Goal: Task Accomplishment & Management: Complete application form

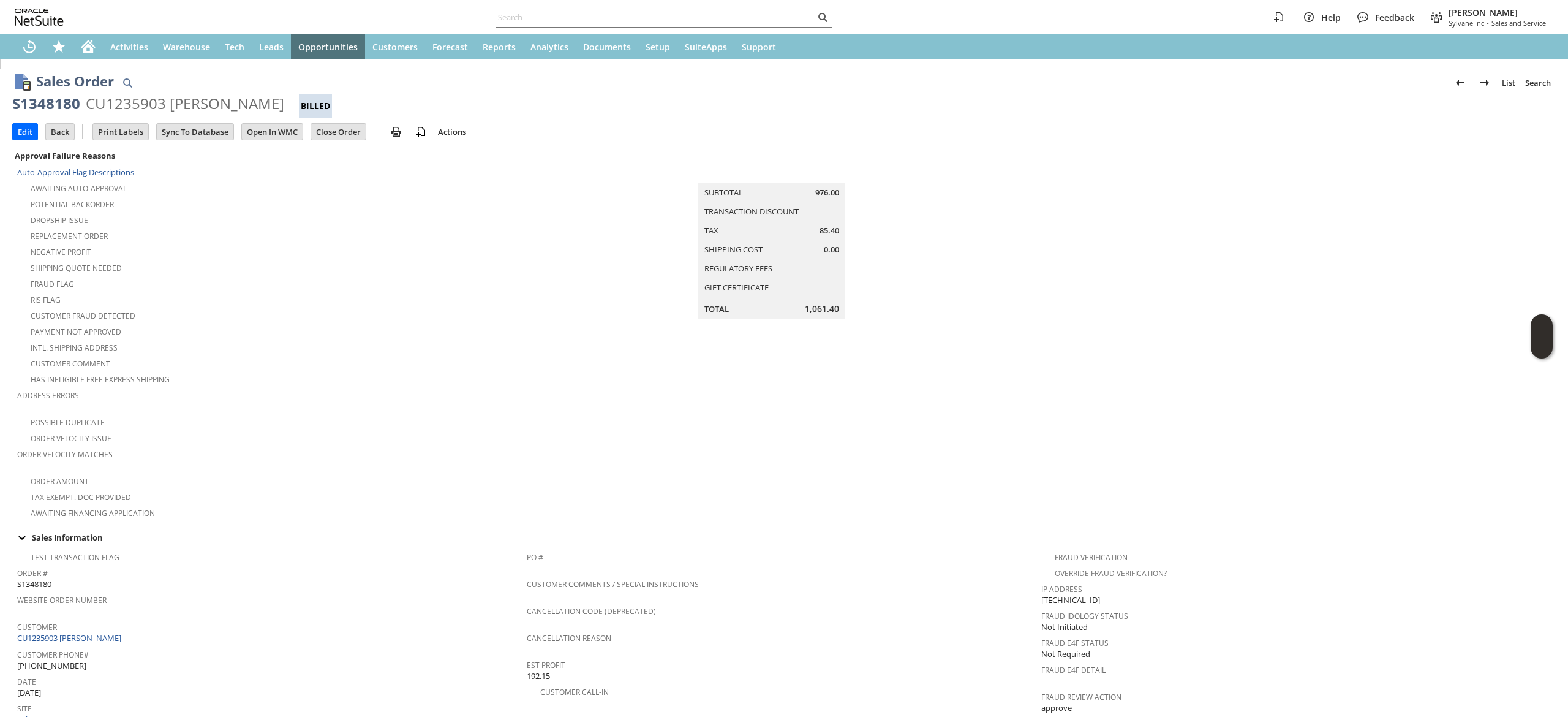
scroll to position [560, 0]
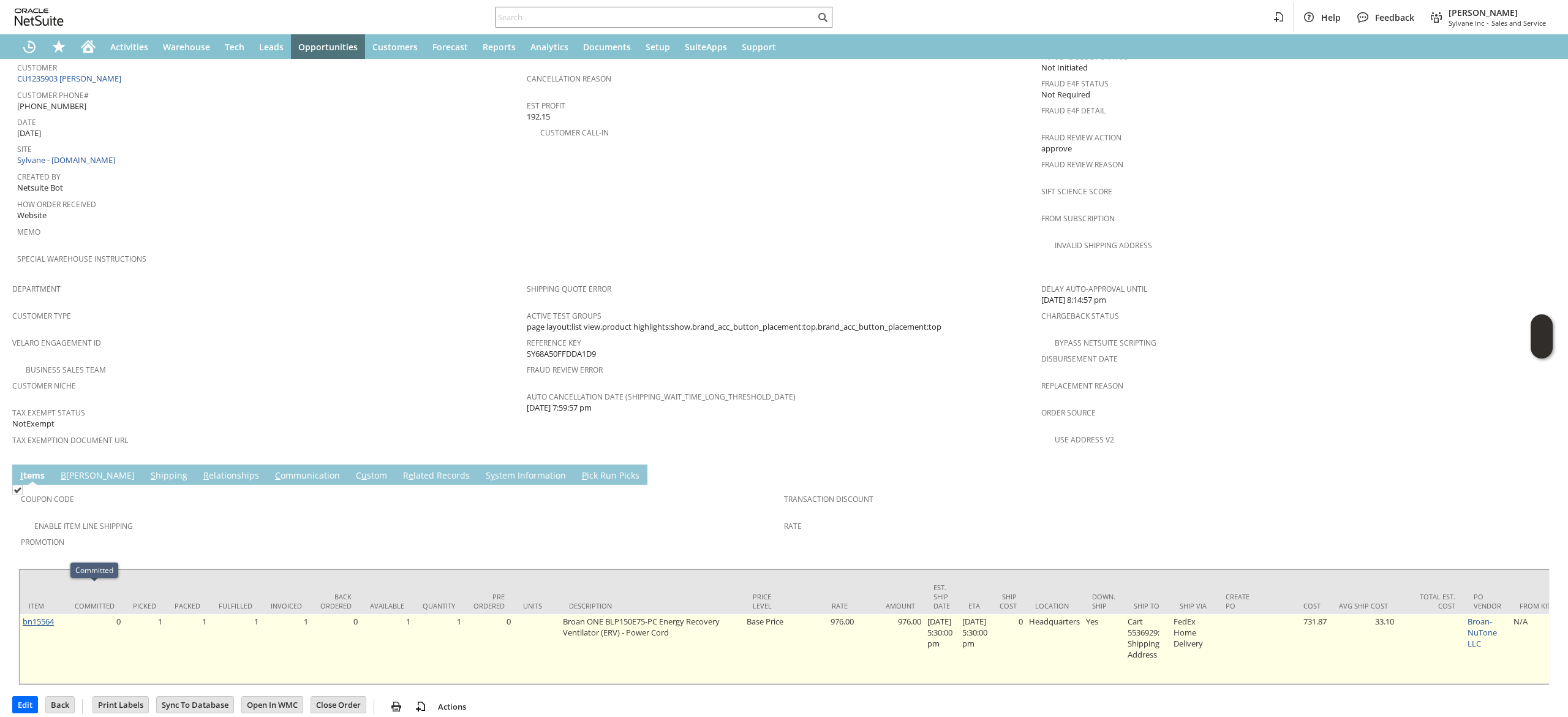
click at [42, 616] on link "bn15564" at bounding box center [38, 621] width 32 height 11
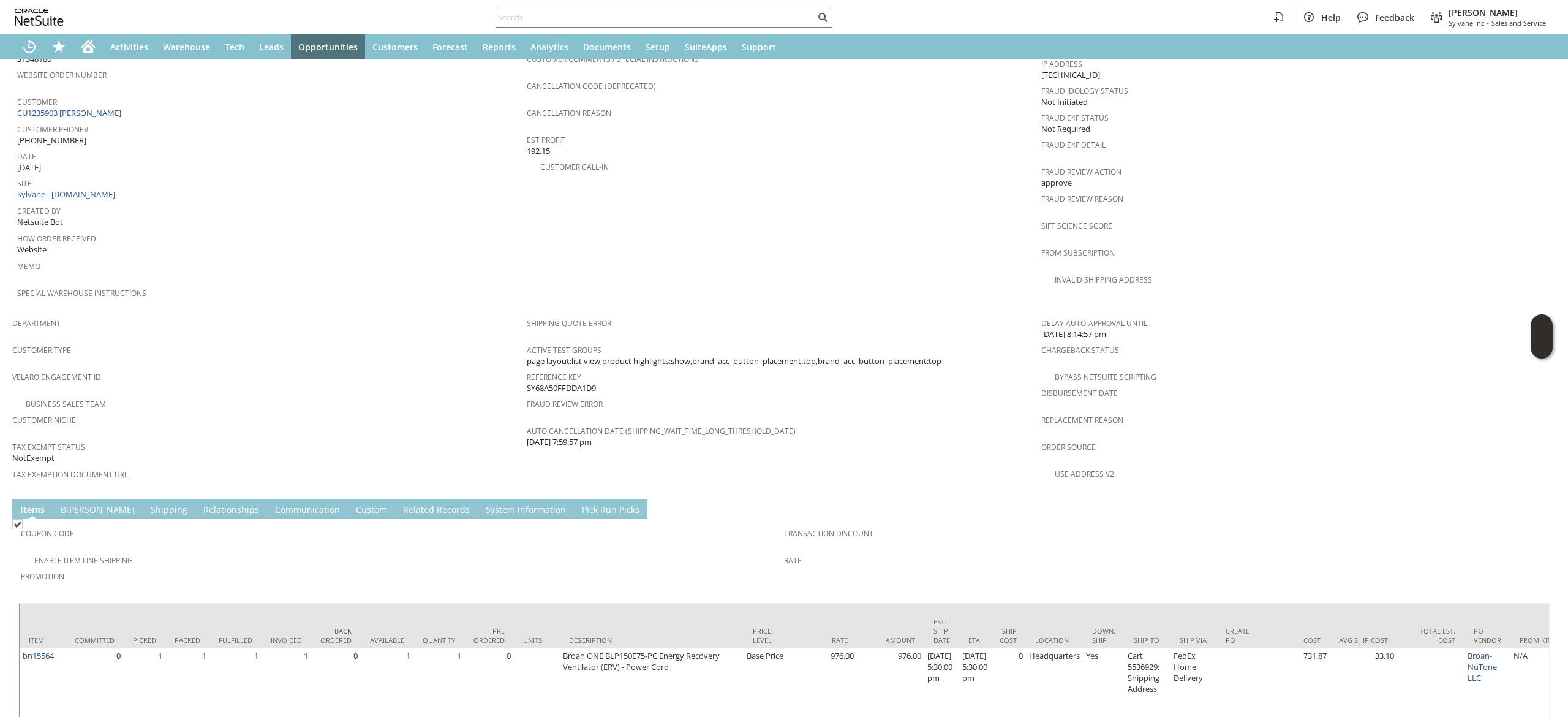
click at [407, 504] on link "R e lated Records" at bounding box center [436, 510] width 73 height 14
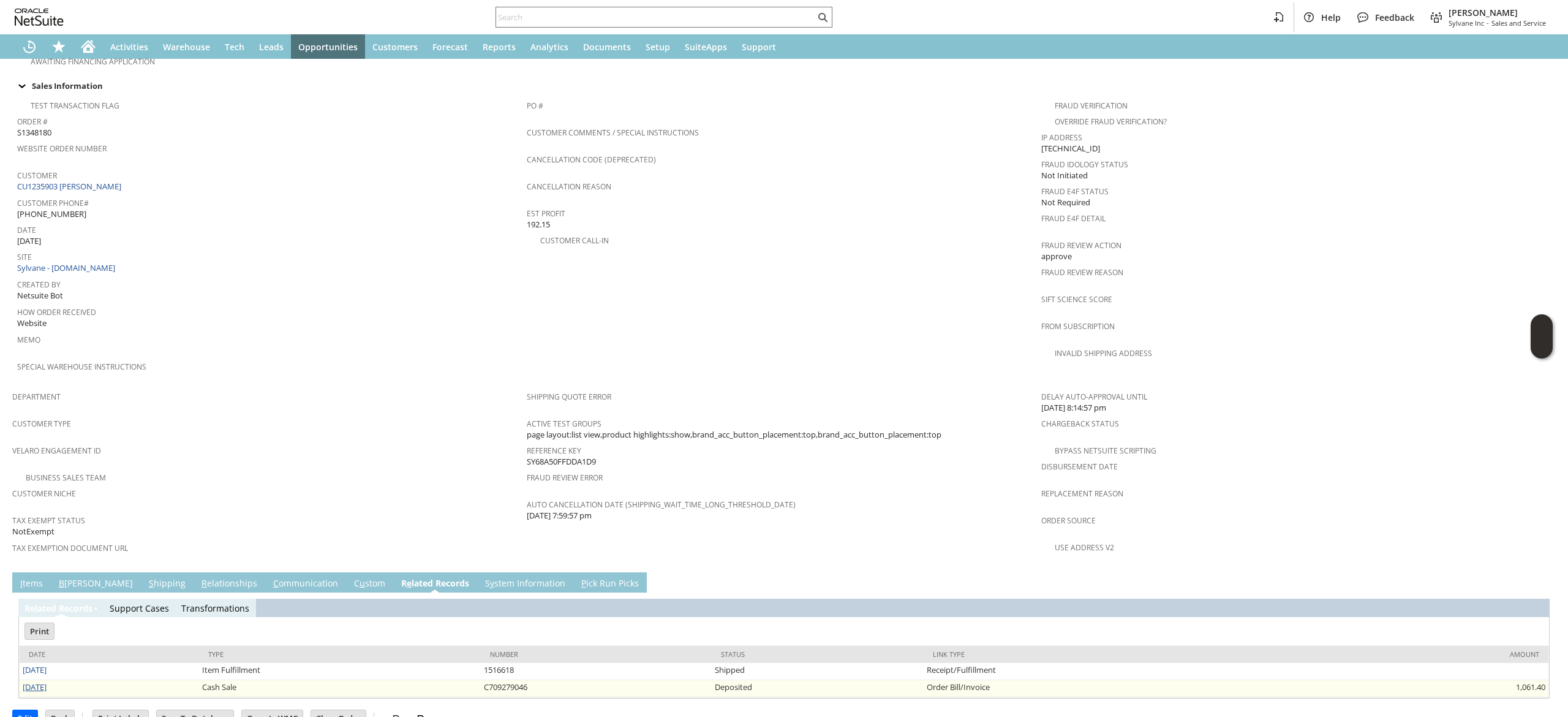
click at [33, 681] on link "[DATE]" at bounding box center [34, 686] width 23 height 11
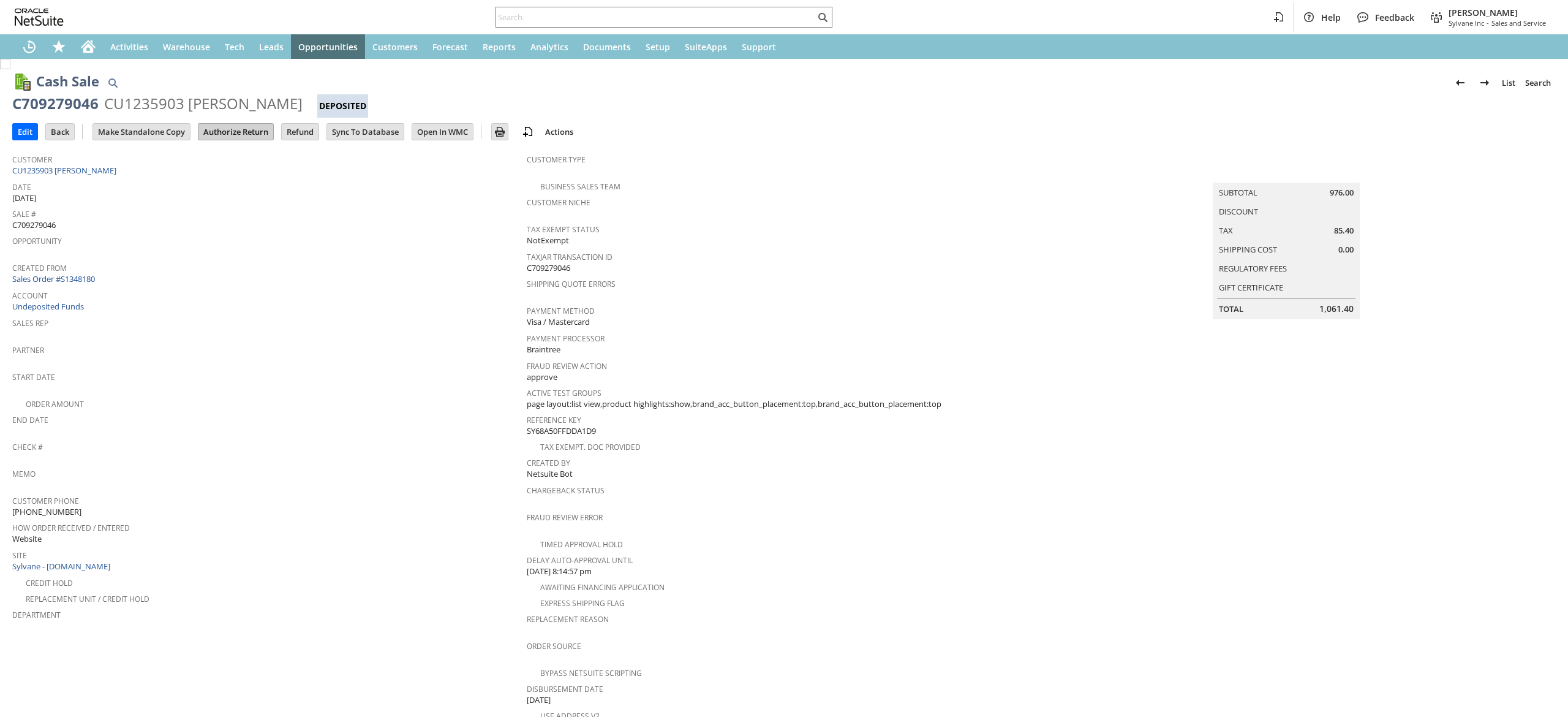
click at [245, 136] on input "Authorize Return" at bounding box center [236, 132] width 75 height 16
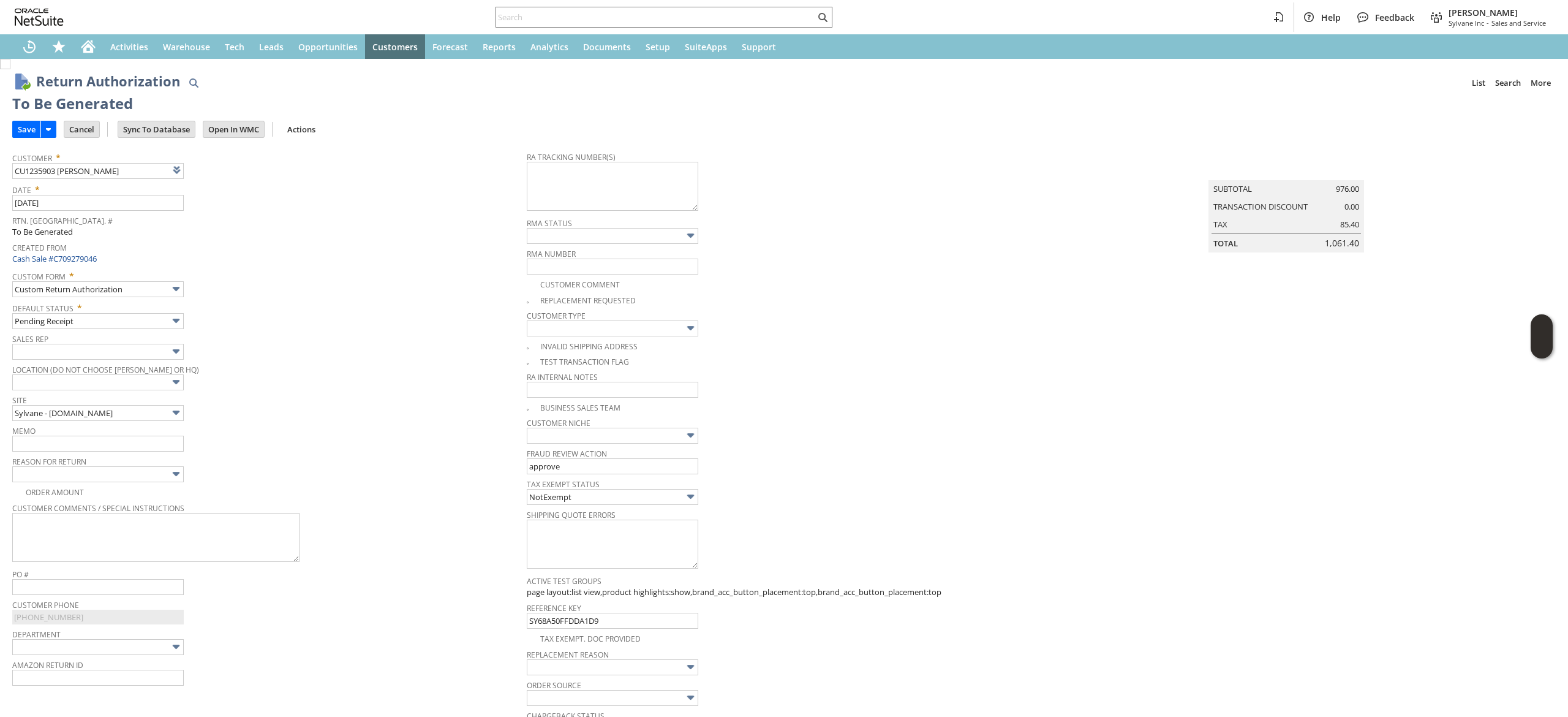
scroll to position [56, 0]
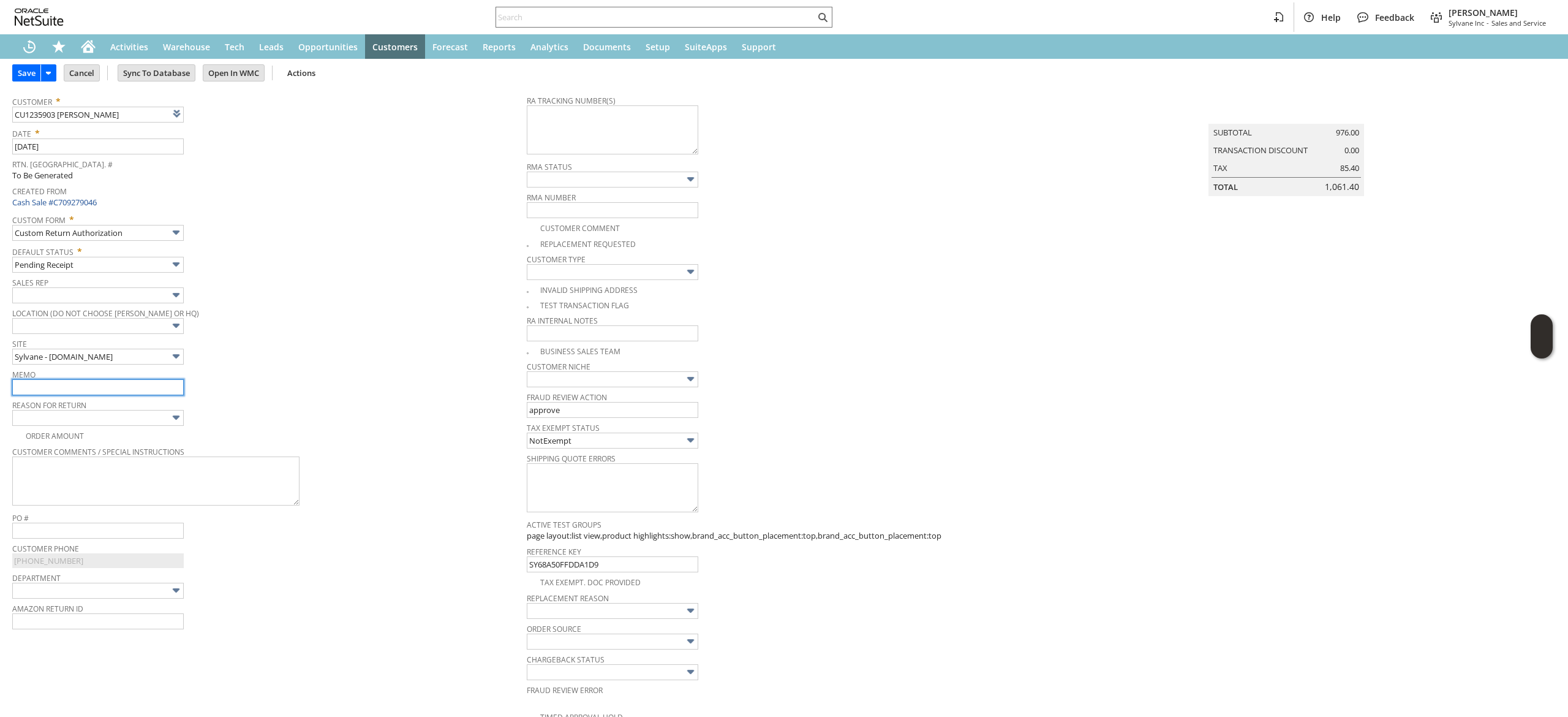
click at [108, 384] on input "text" at bounding box center [99, 387] width 172 height 16
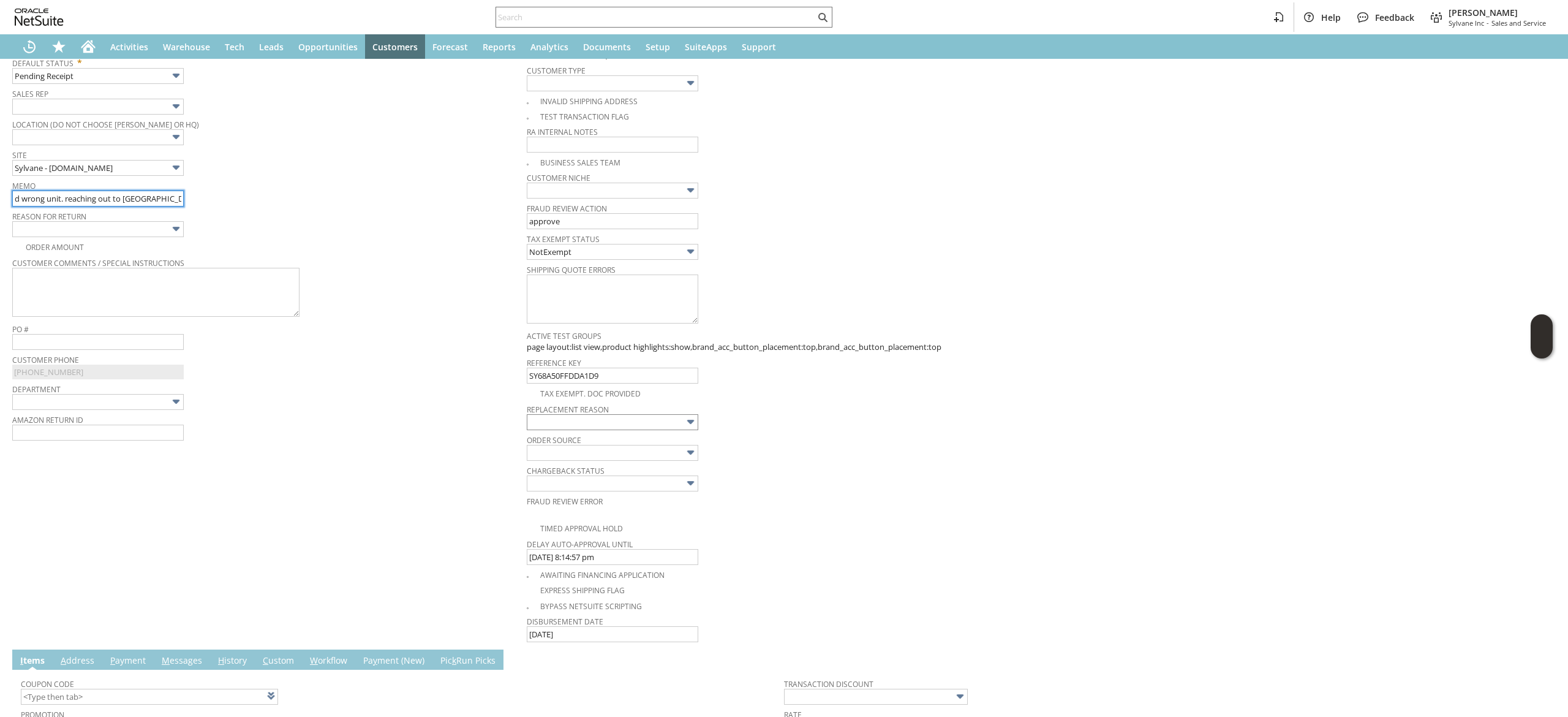
type input "ordered wrong unit. reaching out to [GEOGRAPHIC_DATA] for RMA"
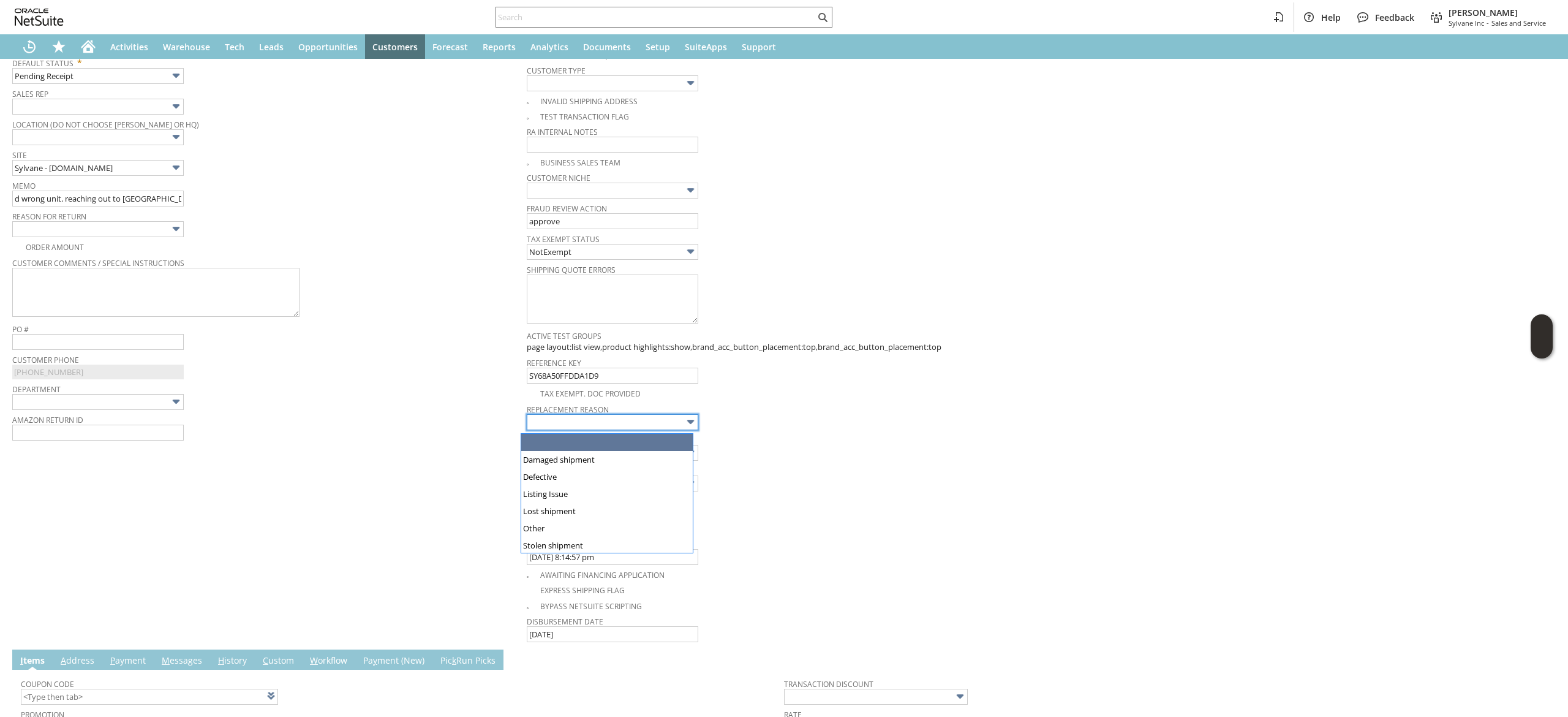
click at [623, 424] on input "text" at bounding box center [613, 422] width 172 height 16
click at [458, 410] on div "Department" at bounding box center [267, 395] width 508 height 30
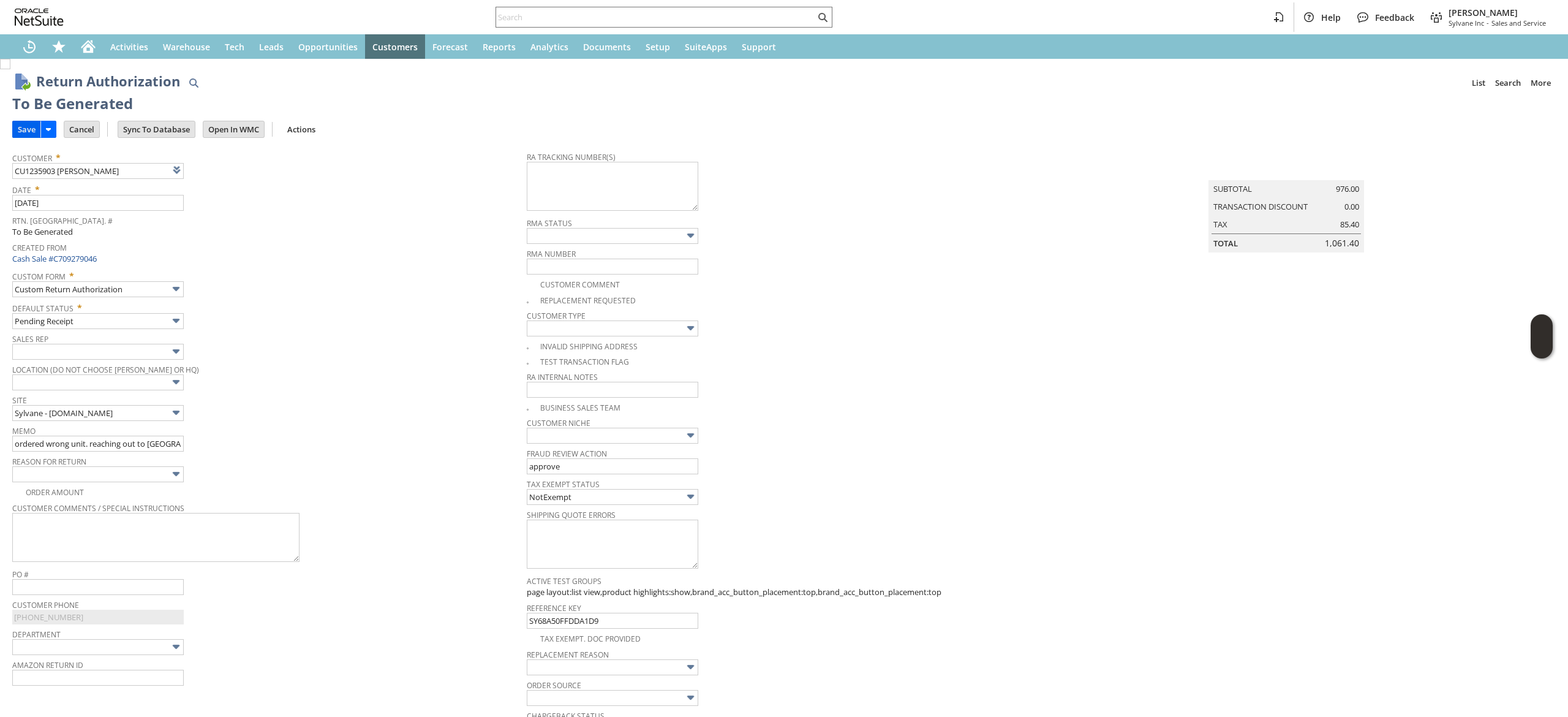
click at [13, 135] on td "Save" at bounding box center [26, 128] width 28 height 17
click at [30, 125] on input "Save" at bounding box center [26, 129] width 27 height 16
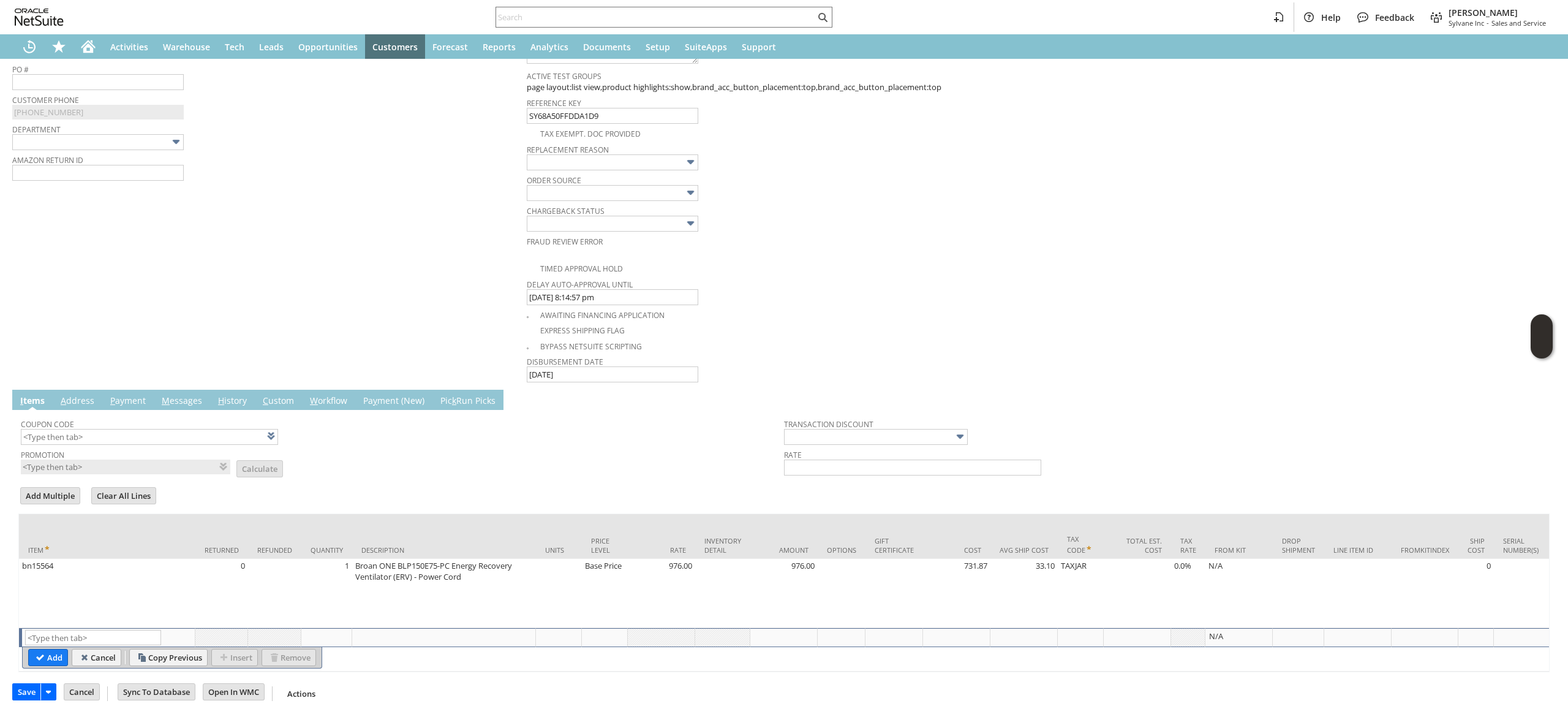
click at [187, 394] on link "M essages" at bounding box center [181, 401] width 46 height 14
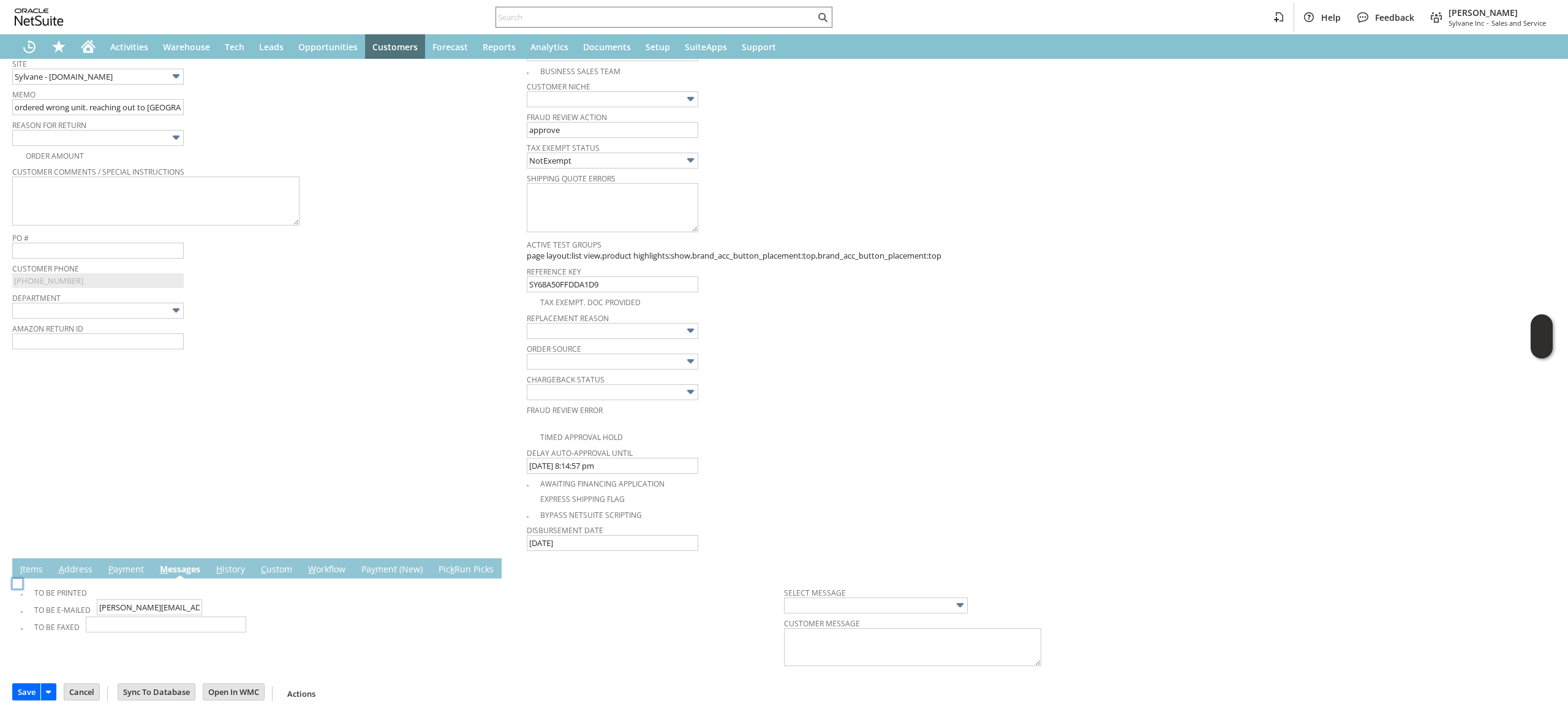
scroll to position [341, 0]
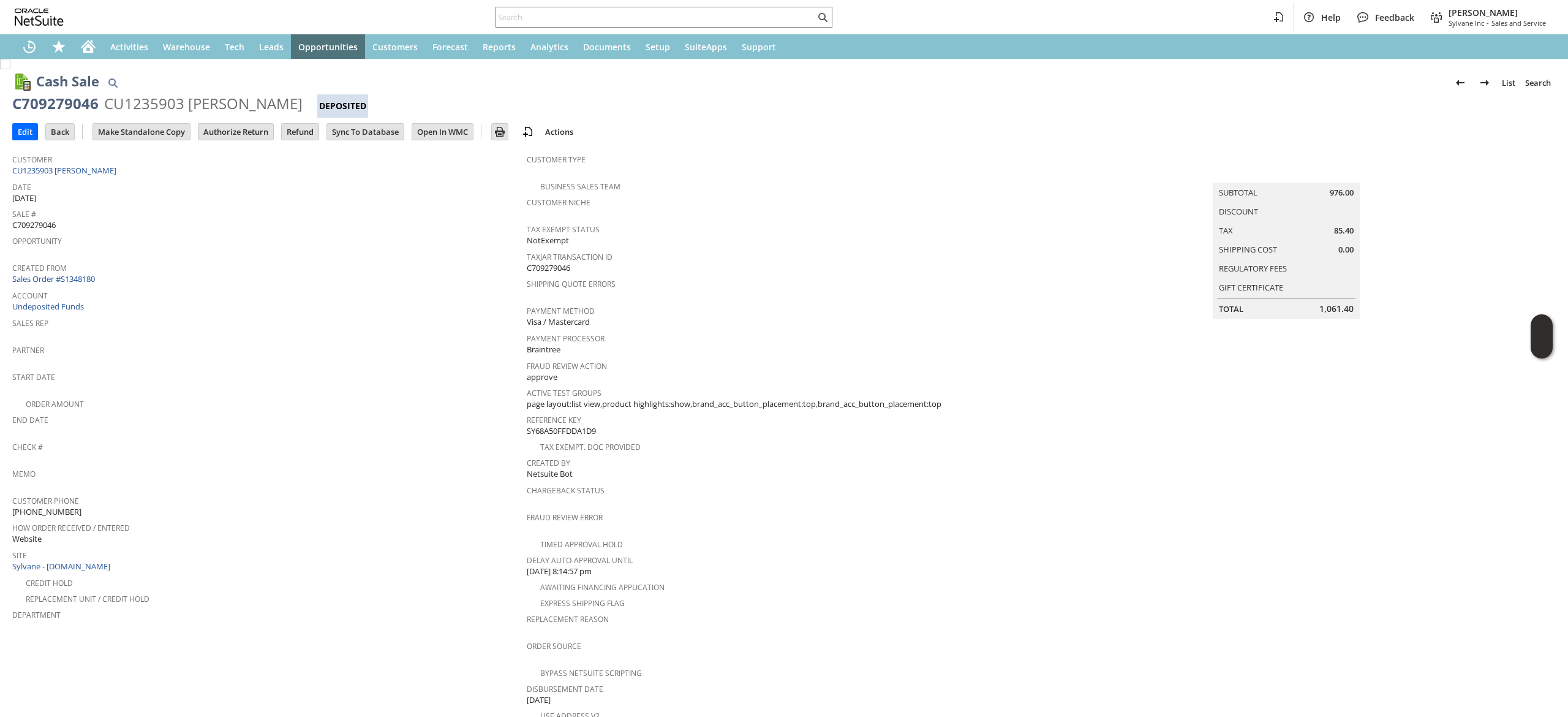
scroll to position [299, 0]
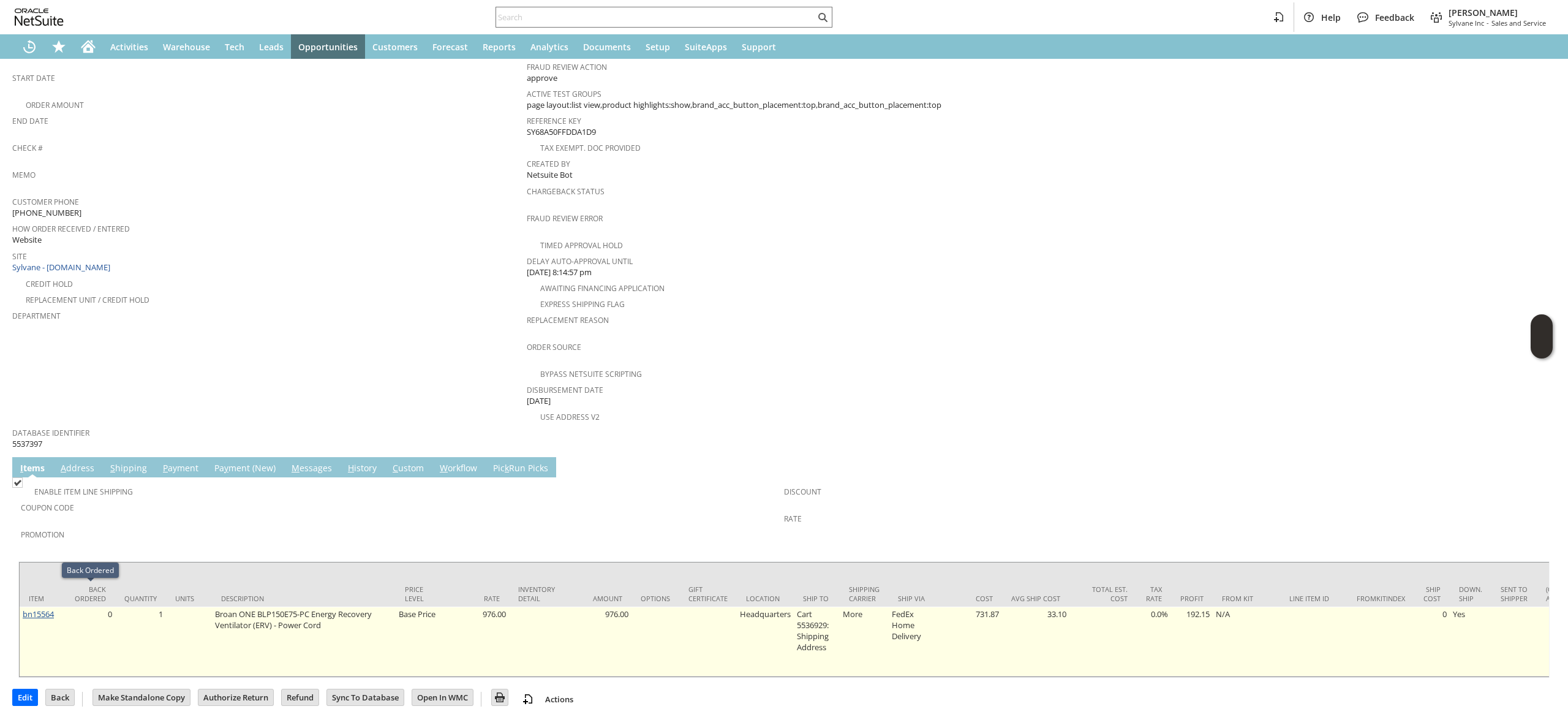
click at [27, 609] on link "bn15564" at bounding box center [38, 614] width 32 height 11
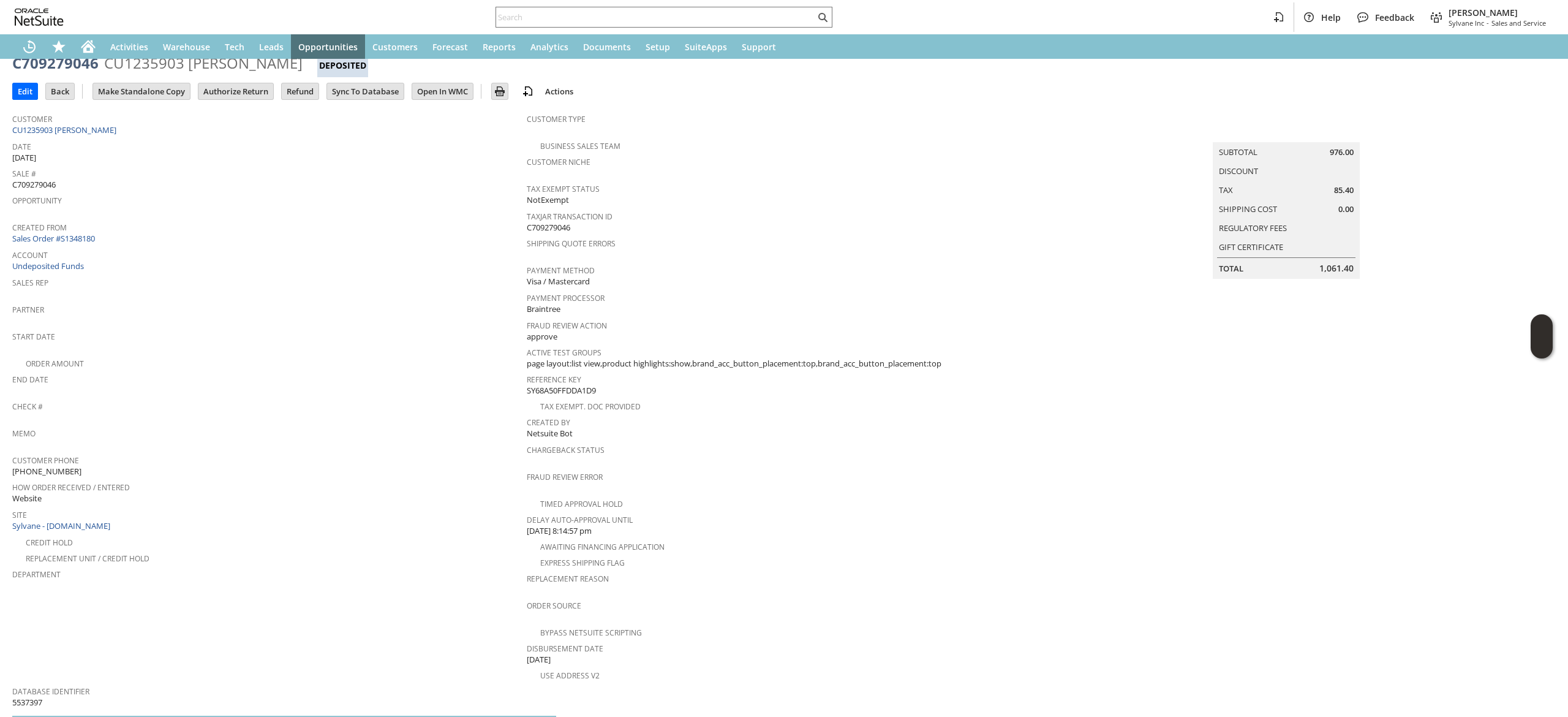
scroll to position [39, 0]
click at [94, 235] on link "Sales Order #S1348180" at bounding box center [55, 240] width 86 height 11
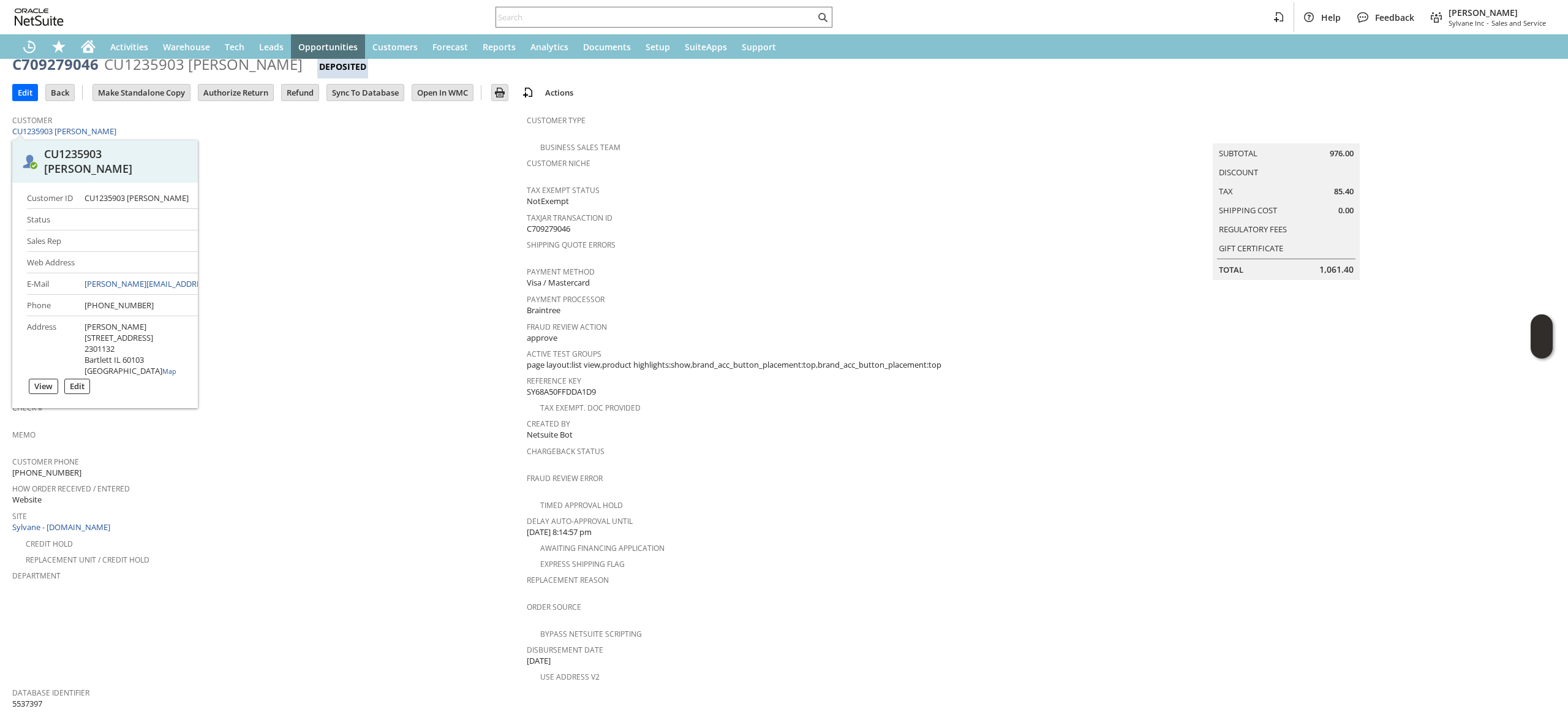
click at [241, 329] on span "Start Date" at bounding box center [267, 336] width 508 height 14
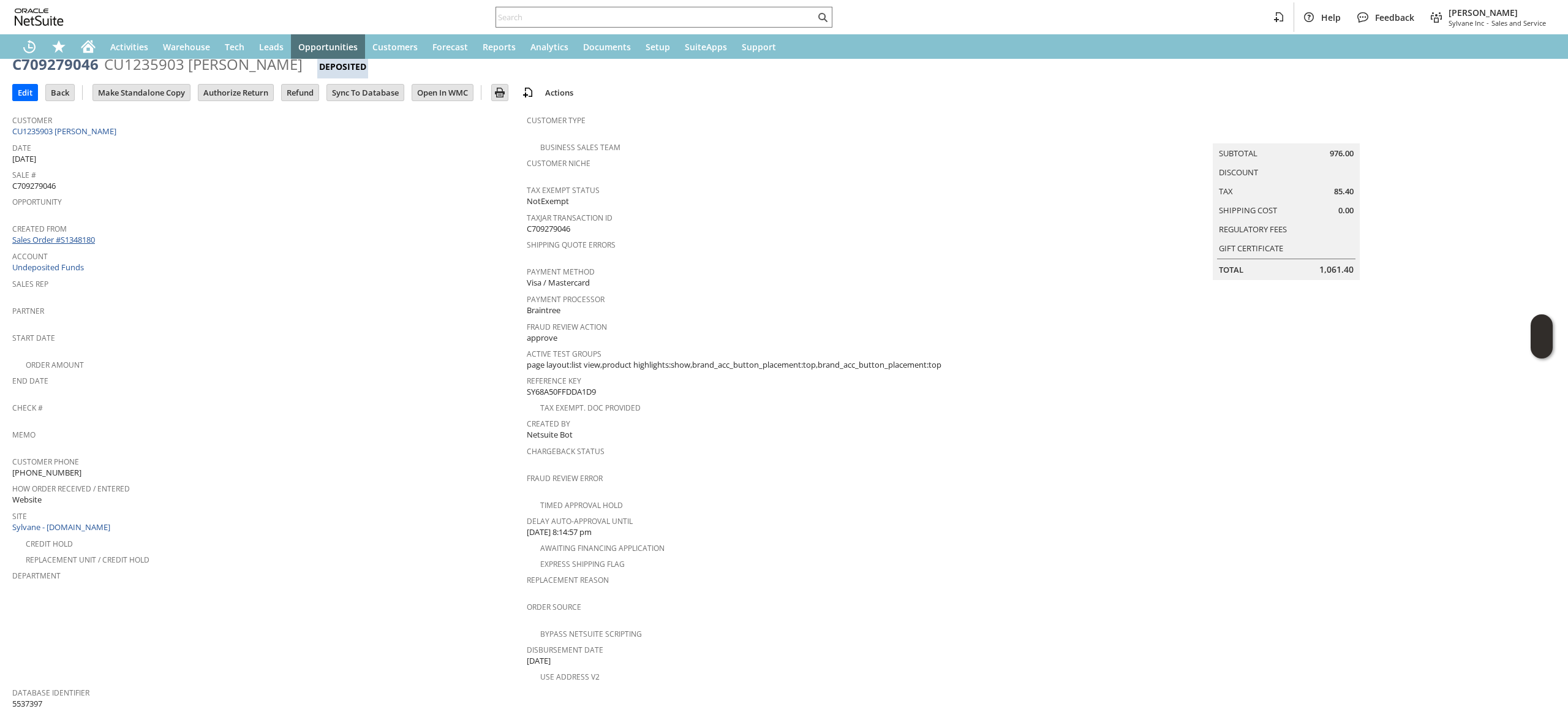
click at [71, 241] on link "Sales Order #S1348180" at bounding box center [55, 240] width 86 height 11
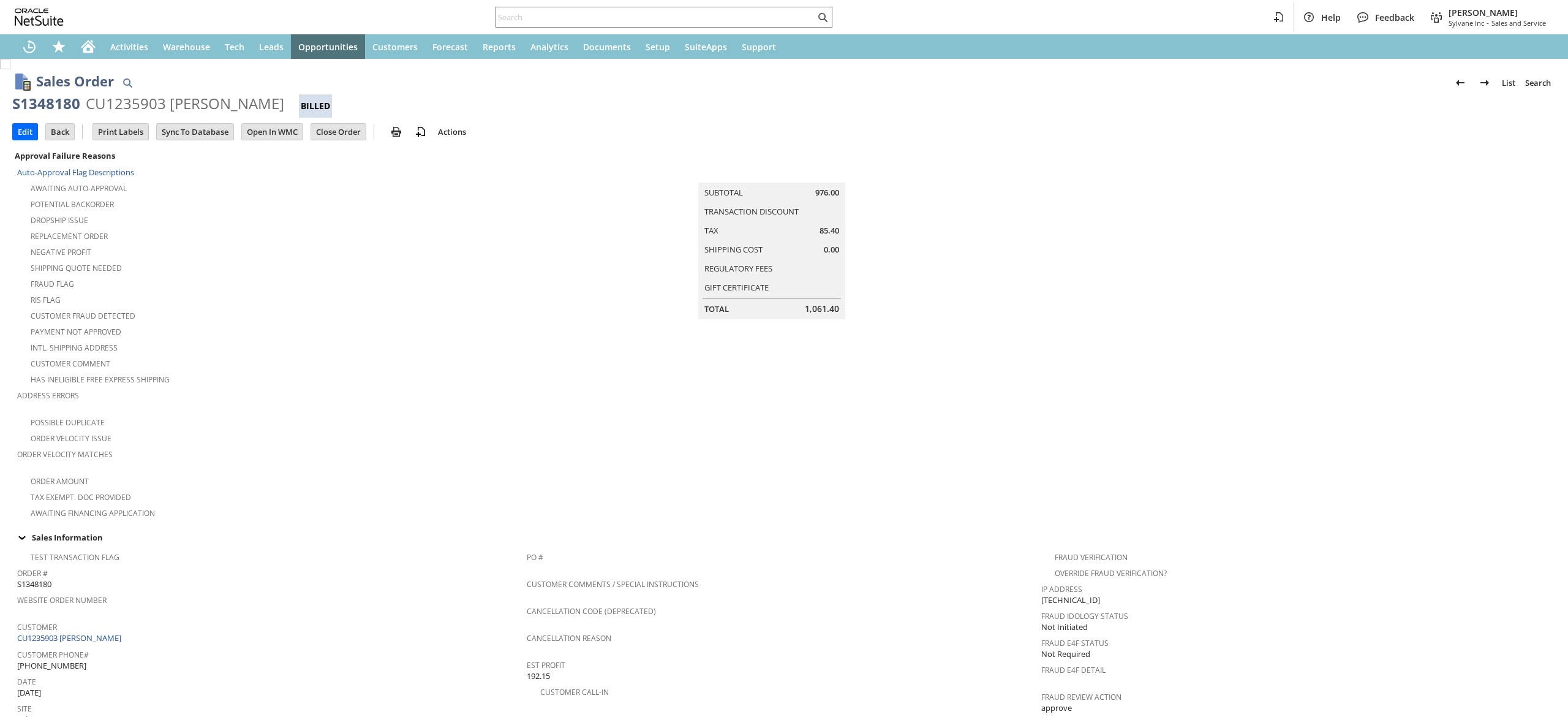
scroll to position [560, 0]
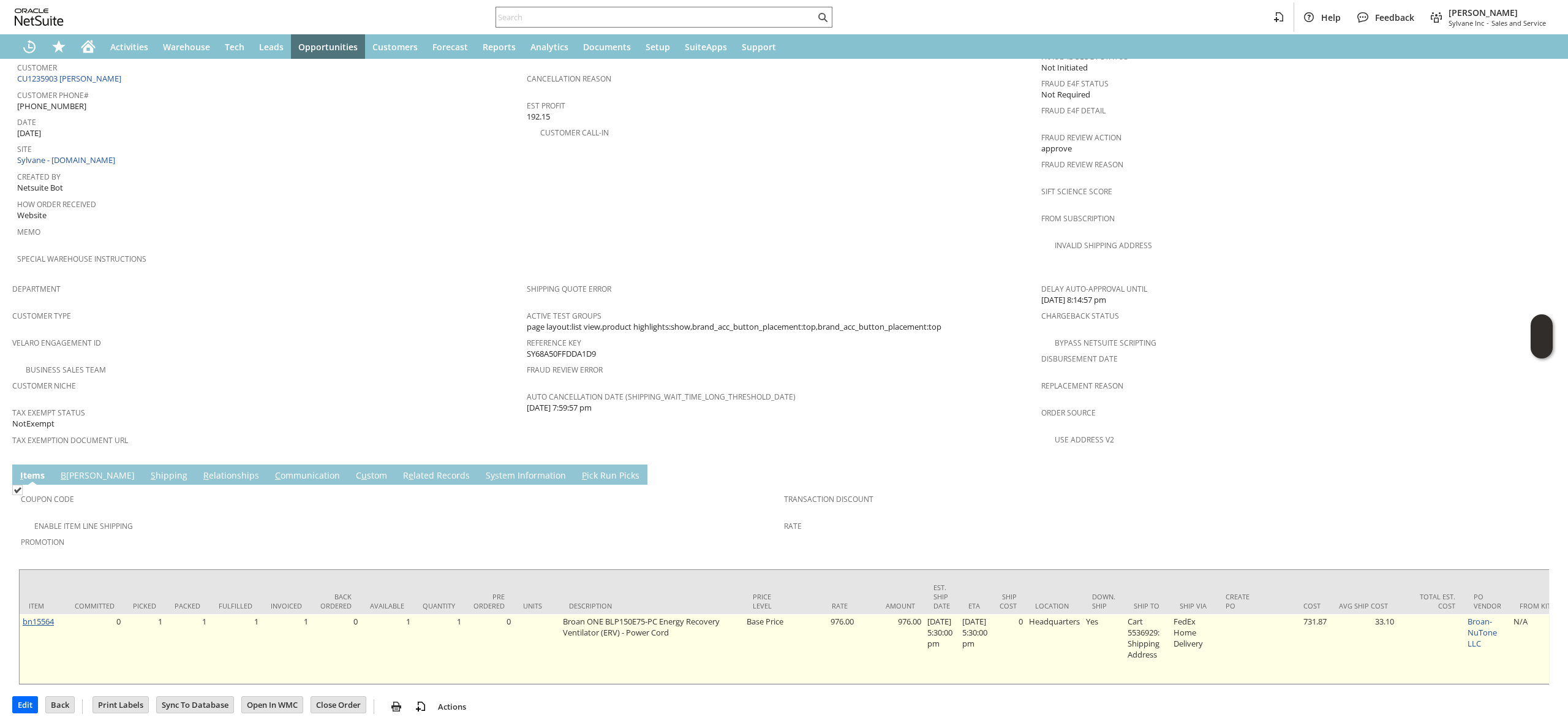
click at [38, 616] on link "bn15564" at bounding box center [38, 621] width 32 height 11
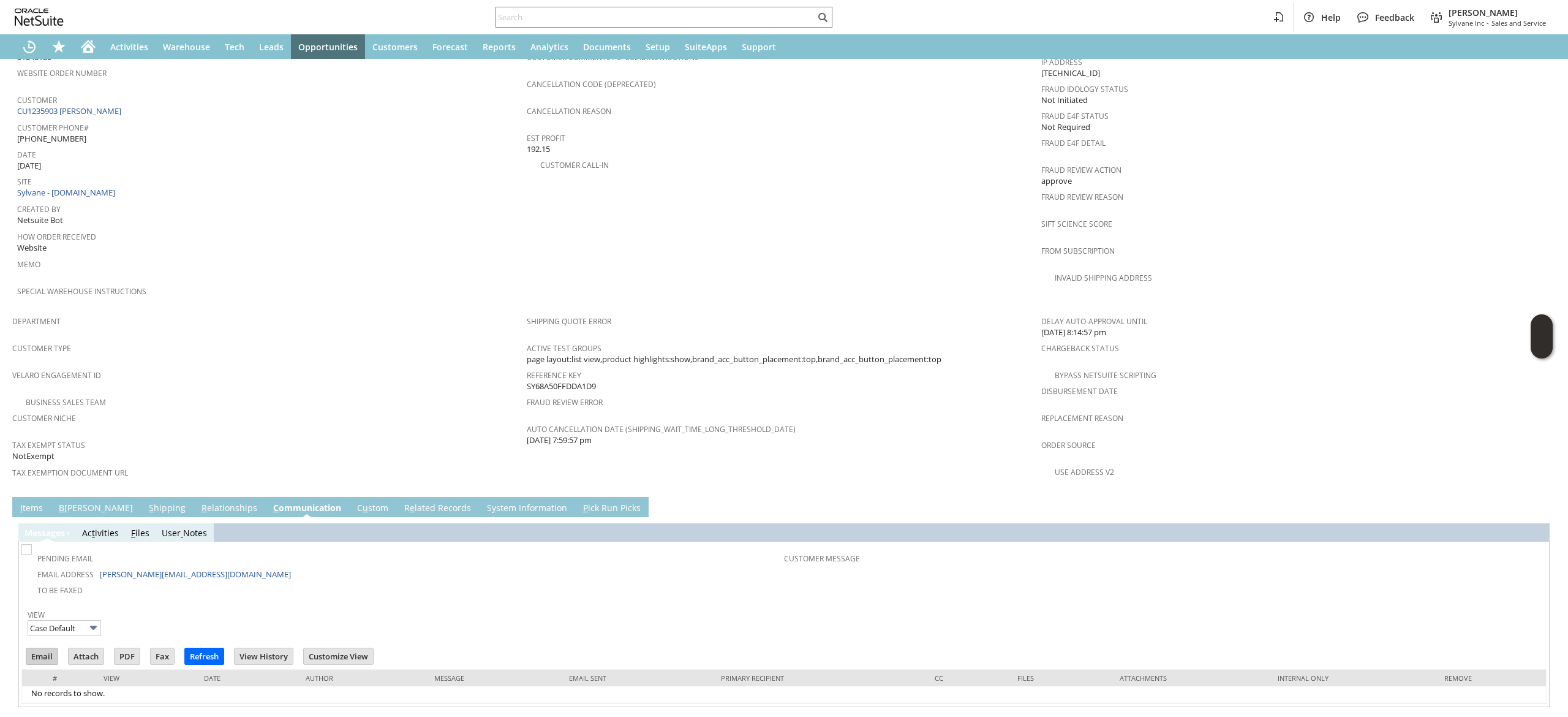
click at [42, 648] on input "Email" at bounding box center [42, 656] width 32 height 16
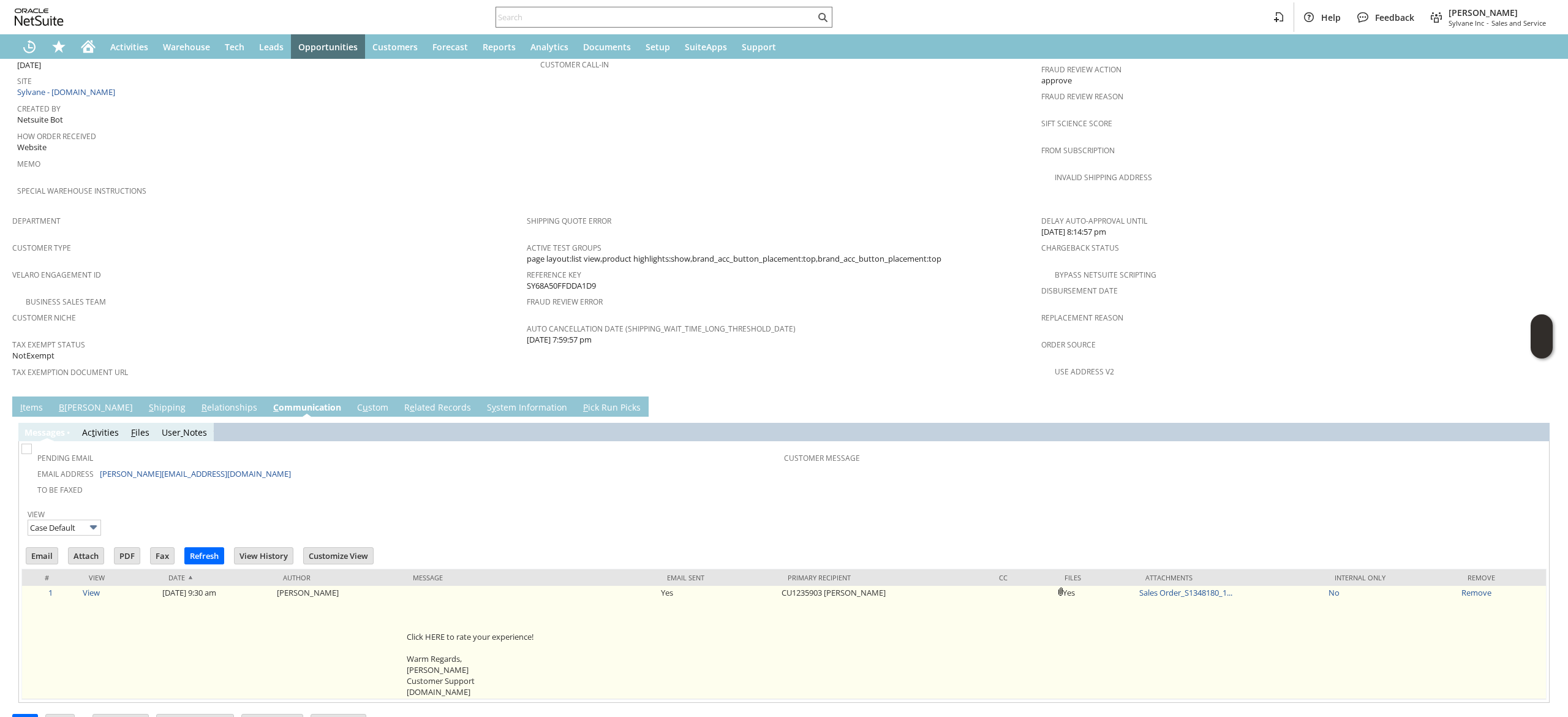
click at [94, 586] on td "View" at bounding box center [119, 642] width 80 height 113
click at [96, 587] on link "View" at bounding box center [90, 592] width 17 height 11
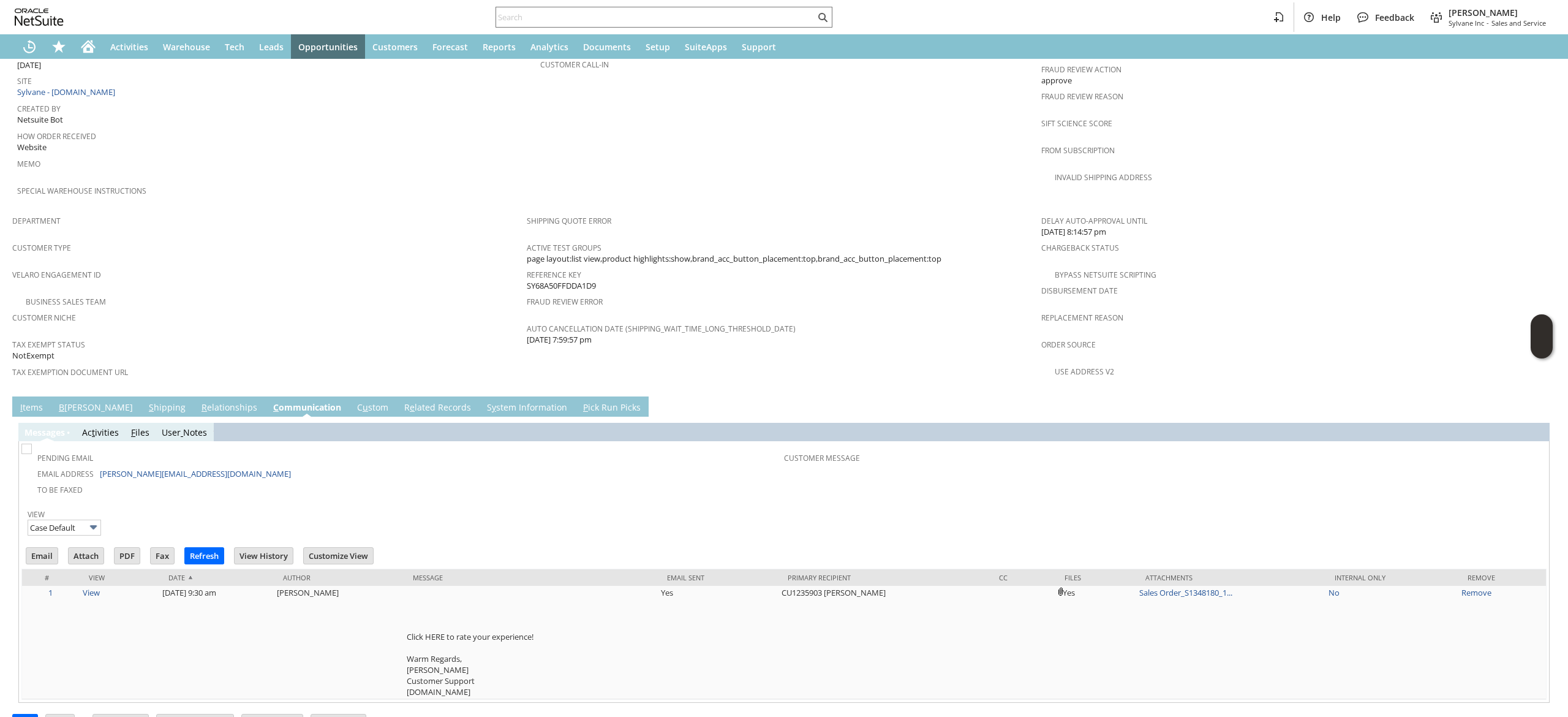
scroll to position [0, 0]
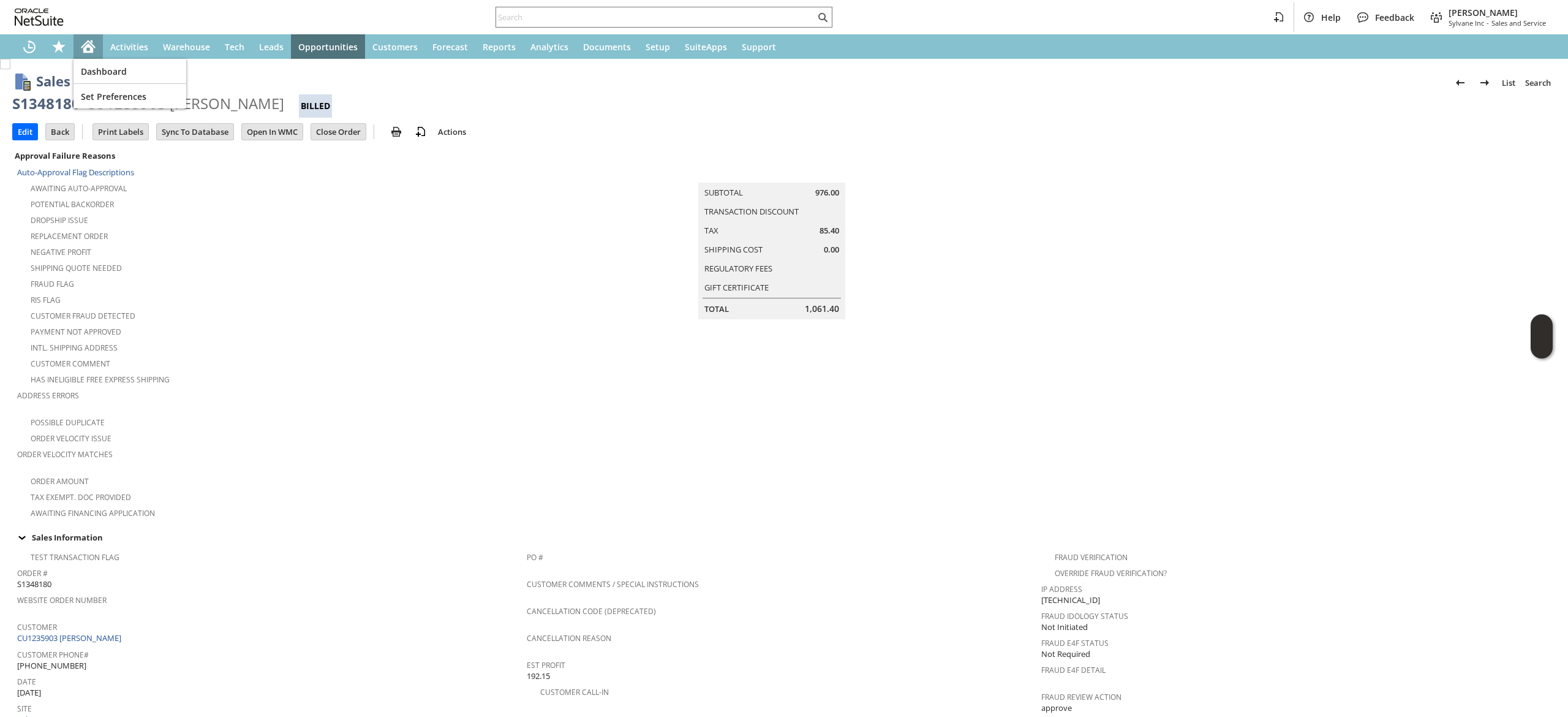
click at [94, 46] on icon "Home" at bounding box center [89, 44] width 14 height 8
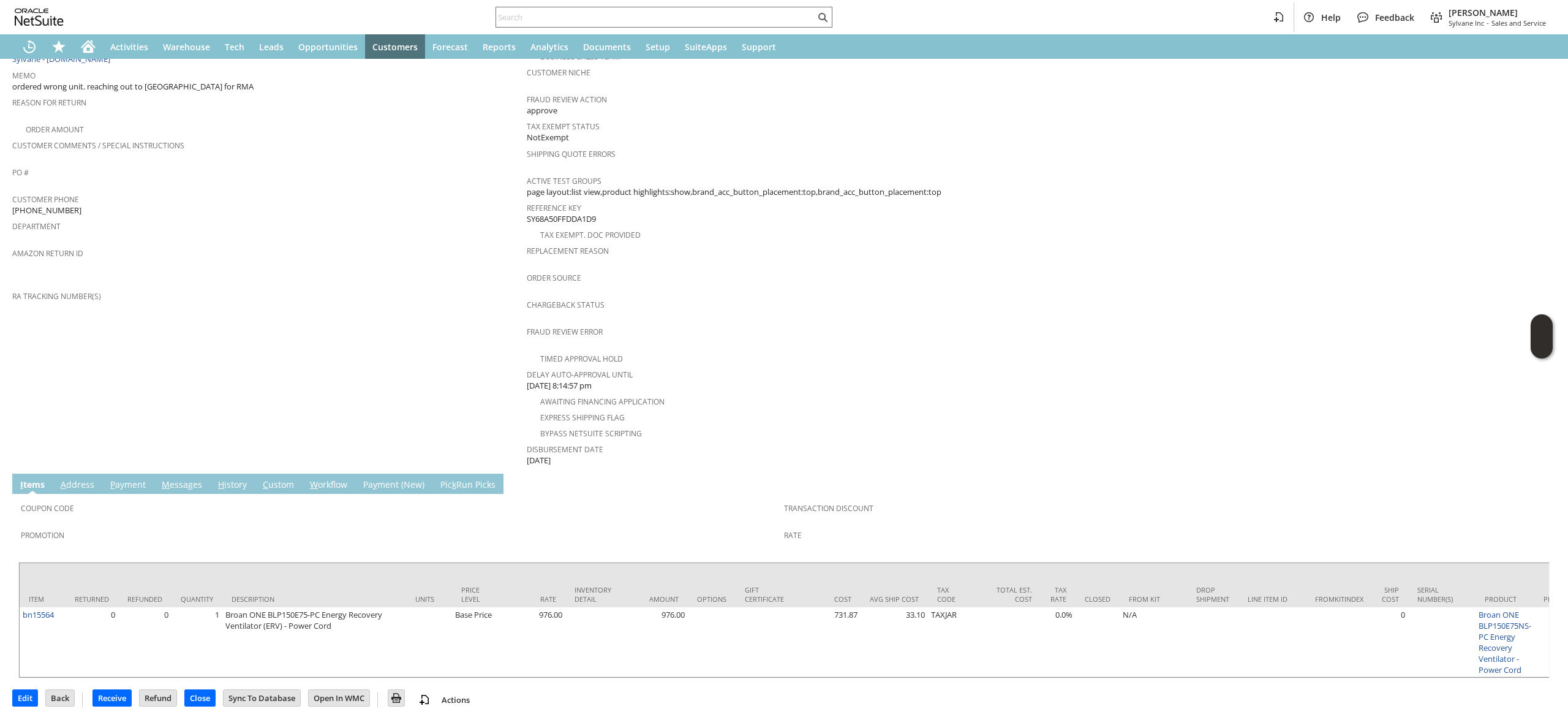
click at [165, 478] on span "M" at bounding box center [165, 484] width 8 height 12
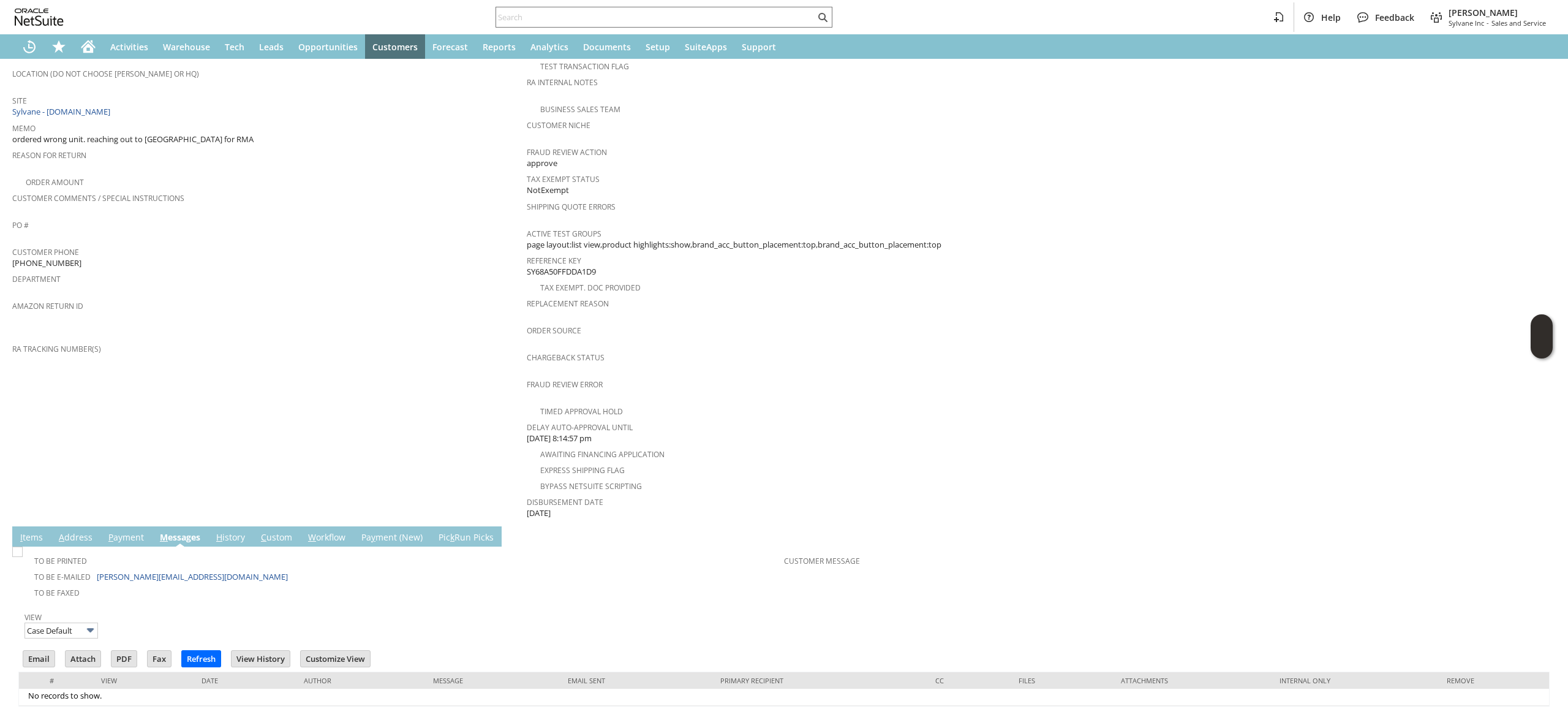
scroll to position [286, 0]
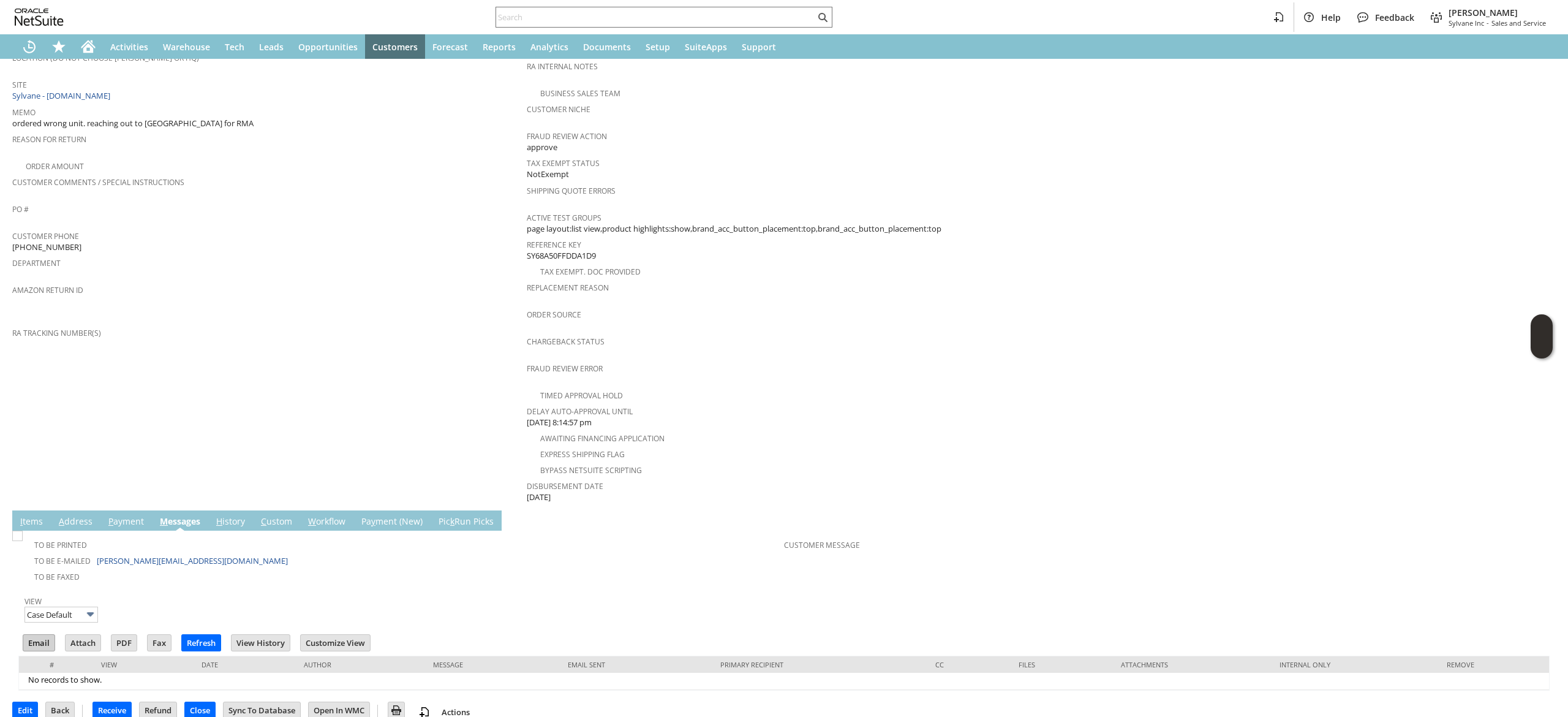
click at [44, 635] on input "Email" at bounding box center [39, 643] width 32 height 16
click at [1294, 282] on td "Summary Subtotal 976.00 Transaction Discount Tax 85.40 Total 1,061.40" at bounding box center [1298, 206] width 514 height 594
click at [27, 656] on td "#" at bounding box center [55, 665] width 73 height 16
click at [37, 635] on td "Email" at bounding box center [42, 644] width 42 height 23
click at [37, 635] on input "Email" at bounding box center [39, 643] width 32 height 16
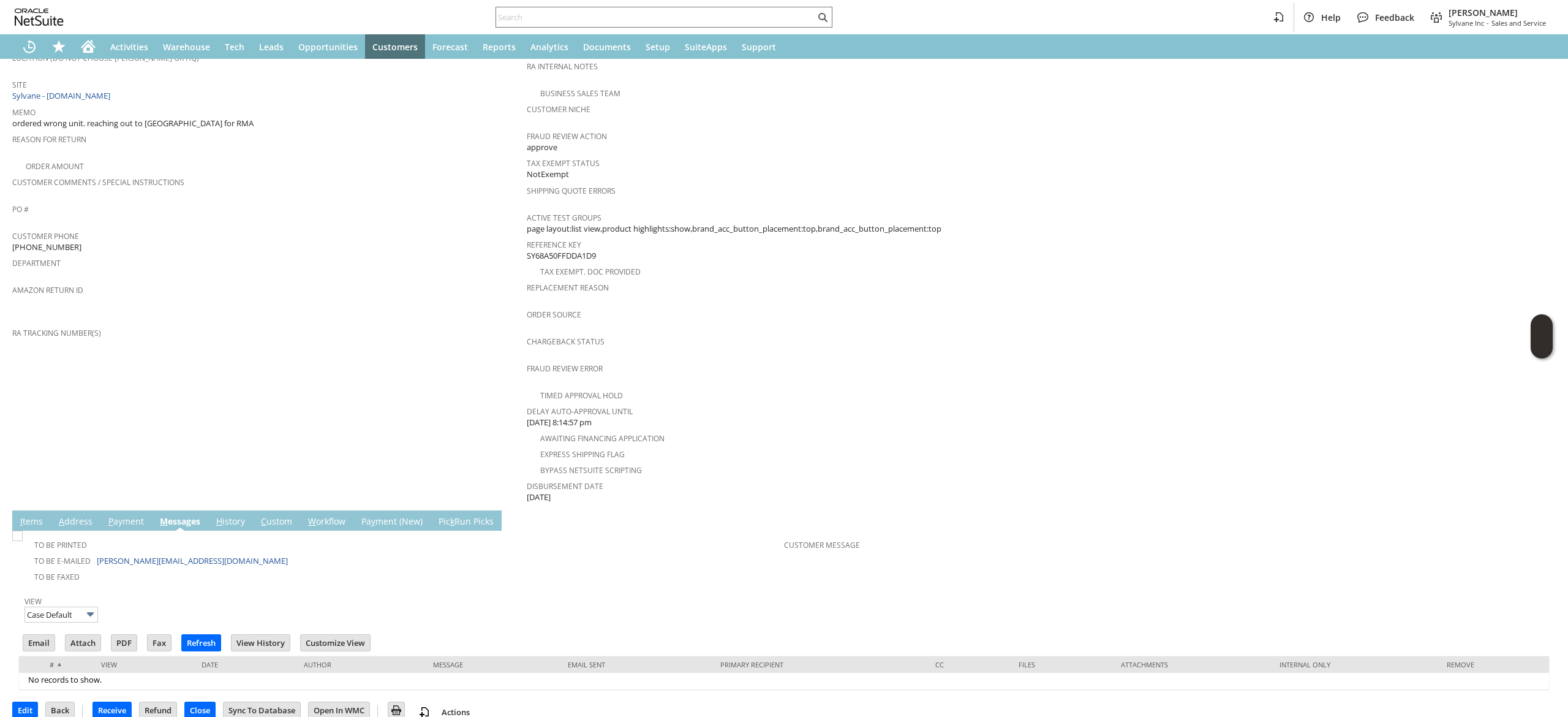
click at [1073, 387] on td "Summary Subtotal 976.00 Transaction Discount Tax 85.40 Total 1,061.40" at bounding box center [1298, 206] width 514 height 594
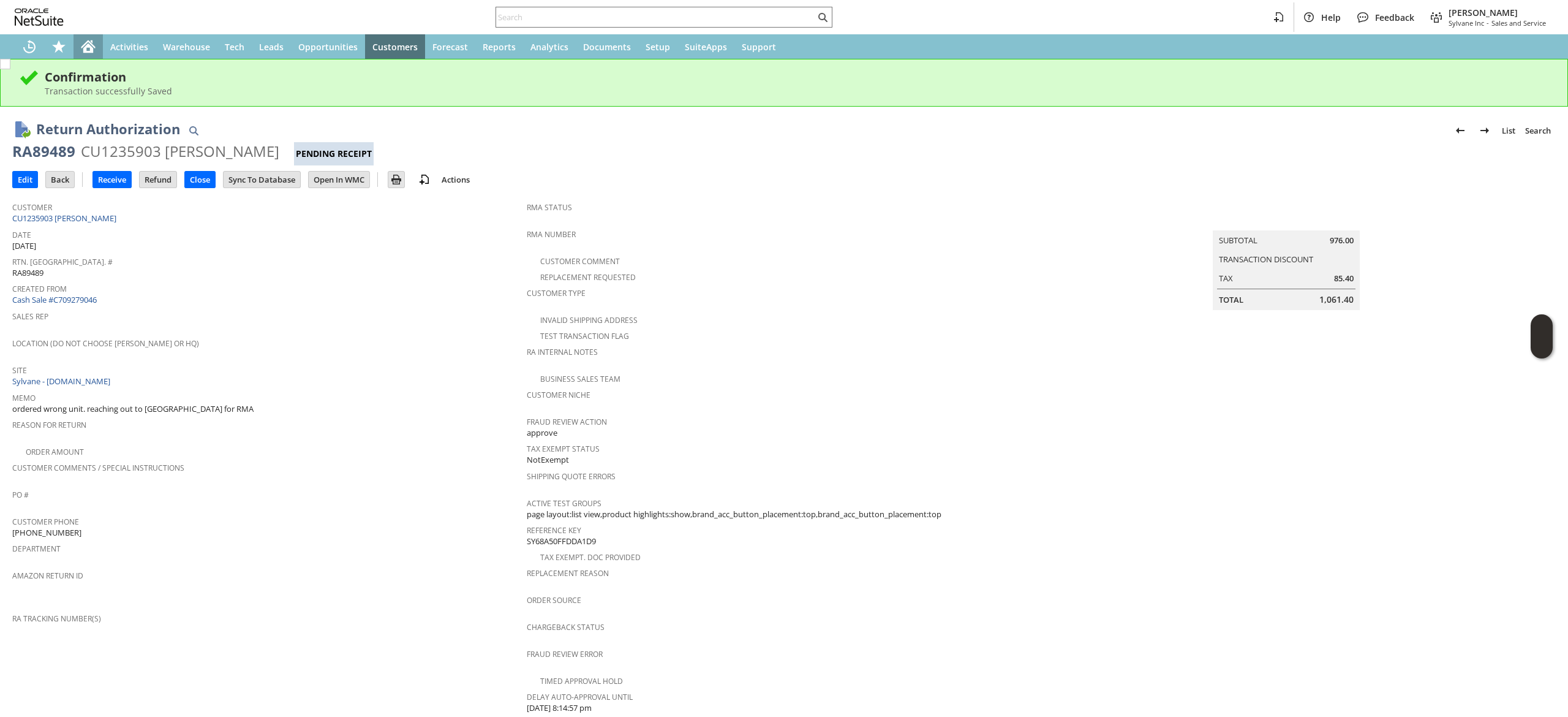
click at [94, 42] on icon "Home" at bounding box center [88, 46] width 14 height 14
